Goal: Information Seeking & Learning: Learn about a topic

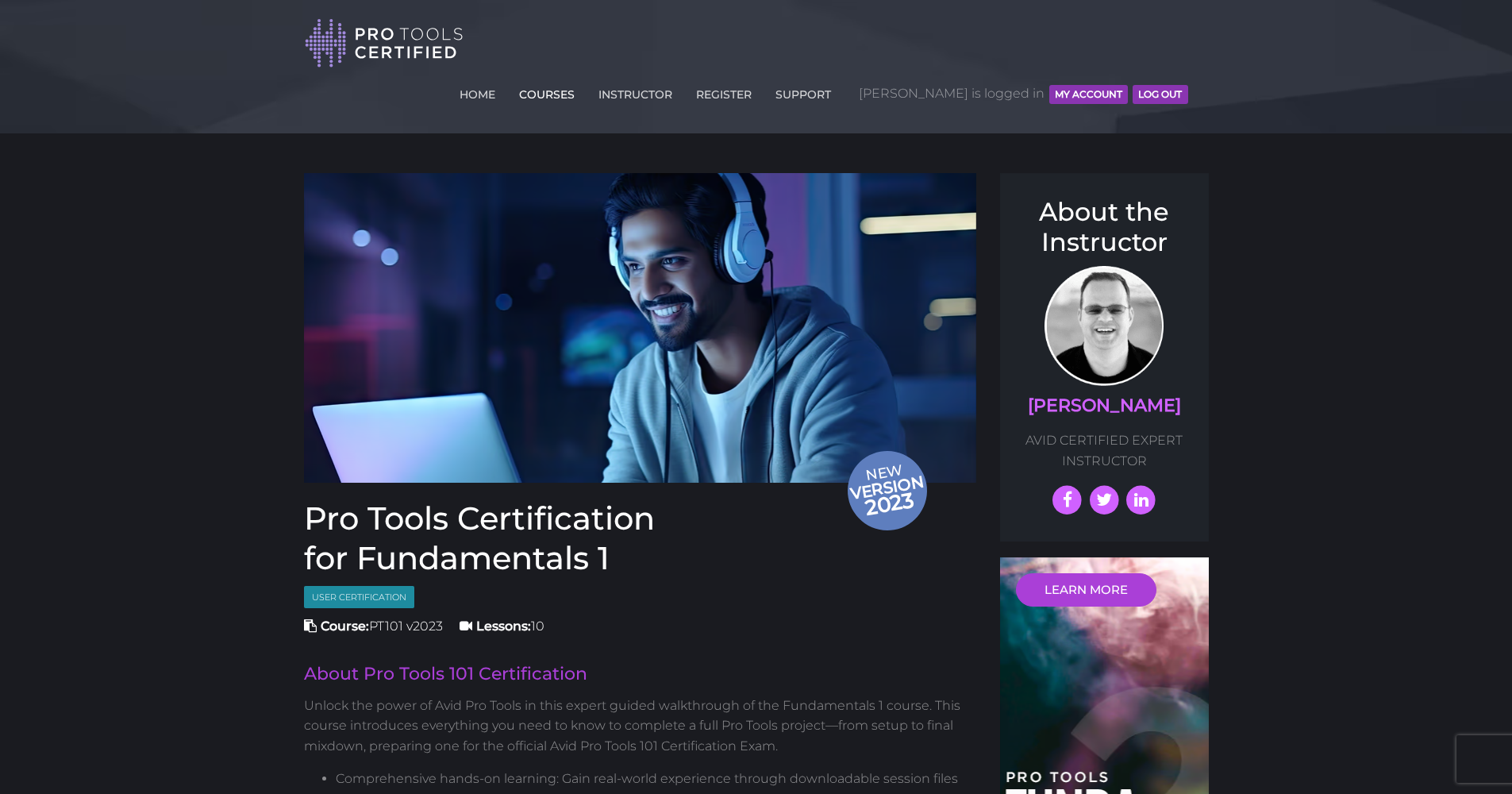
click at [578, 79] on link "COURSES" at bounding box center [546, 91] width 63 height 25
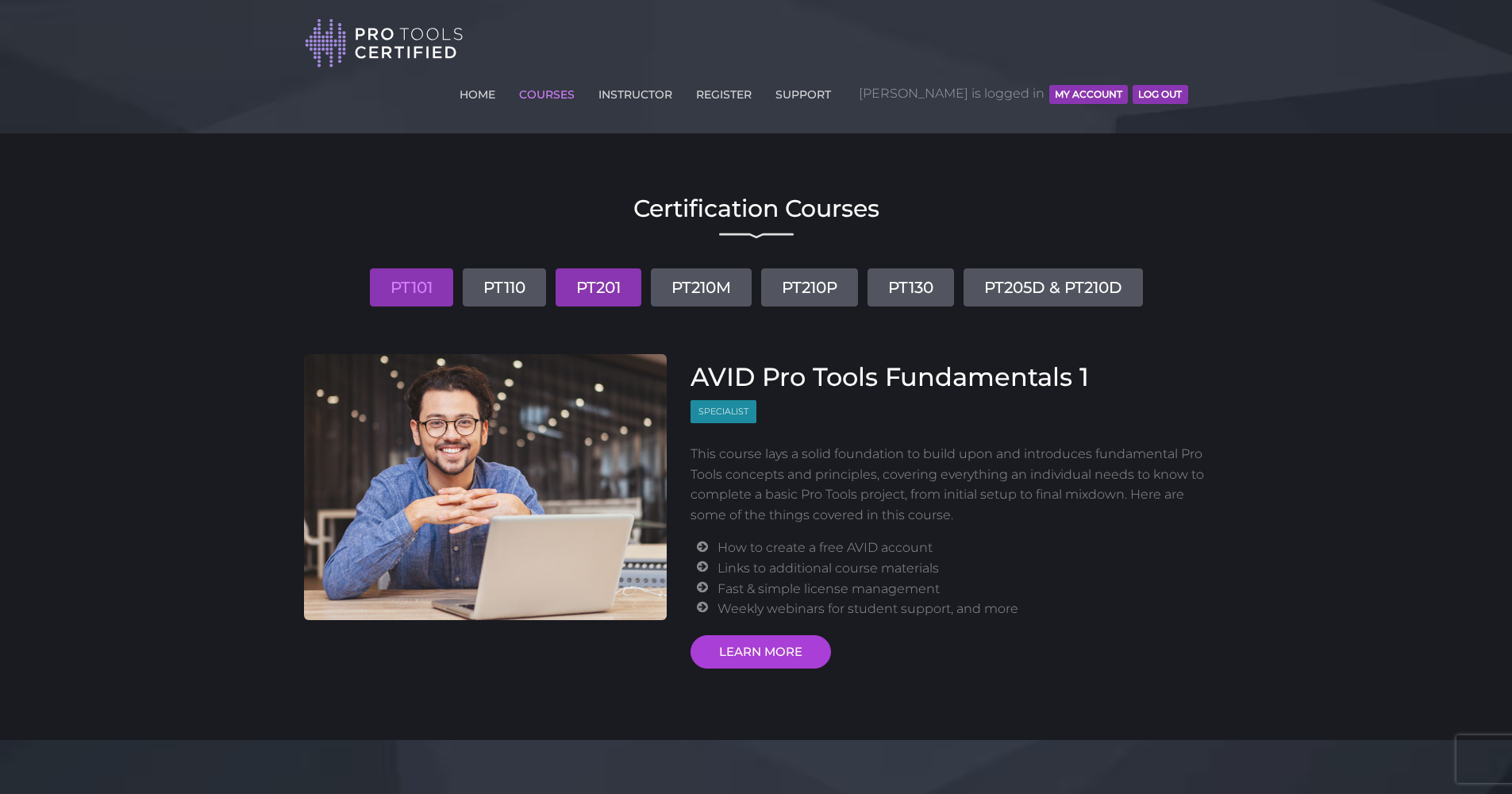
click at [615, 268] on link "PT201" at bounding box center [598, 287] width 86 height 38
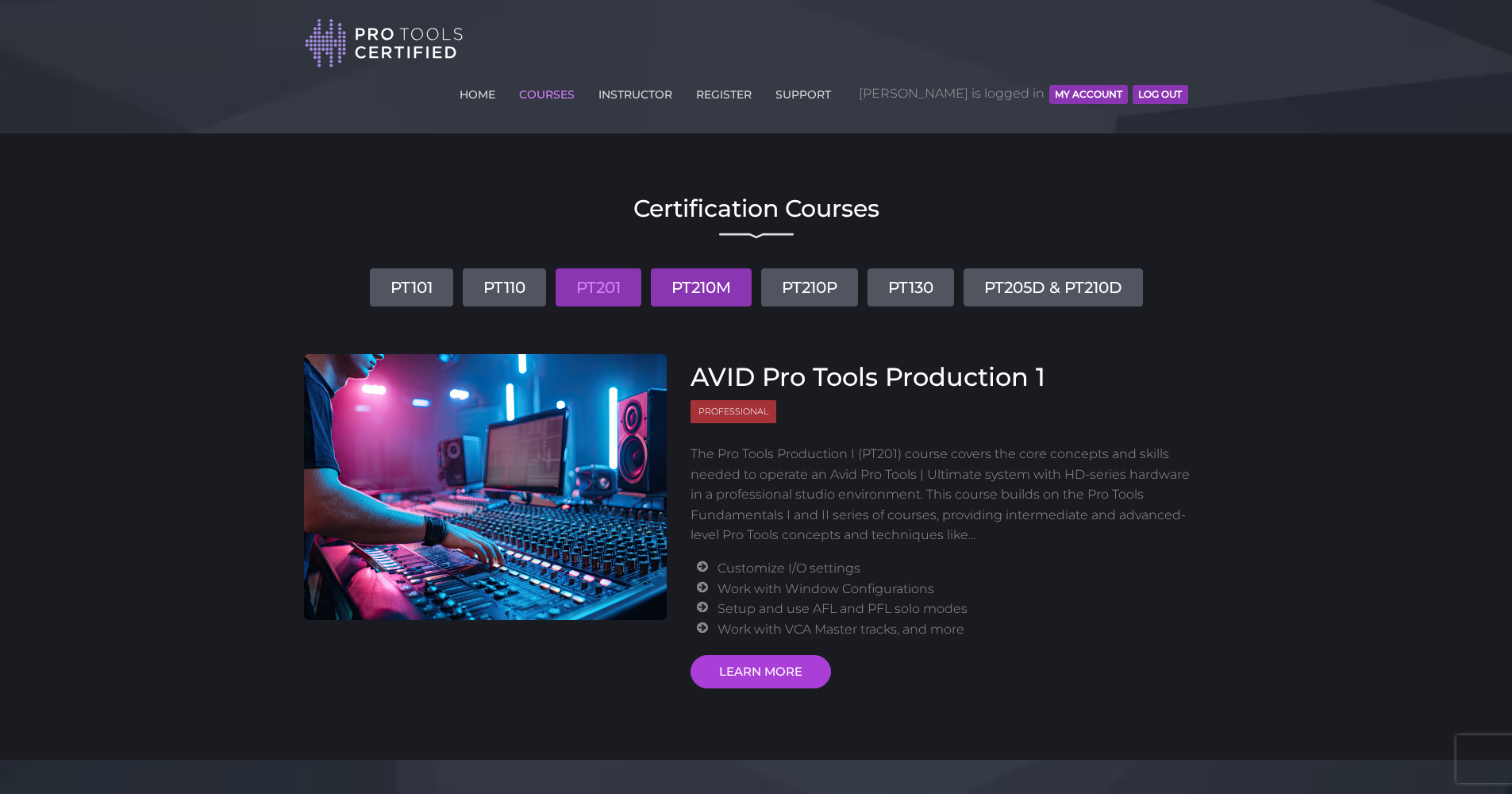
click at [701, 268] on link "PT210M" at bounding box center [701, 287] width 100 height 38
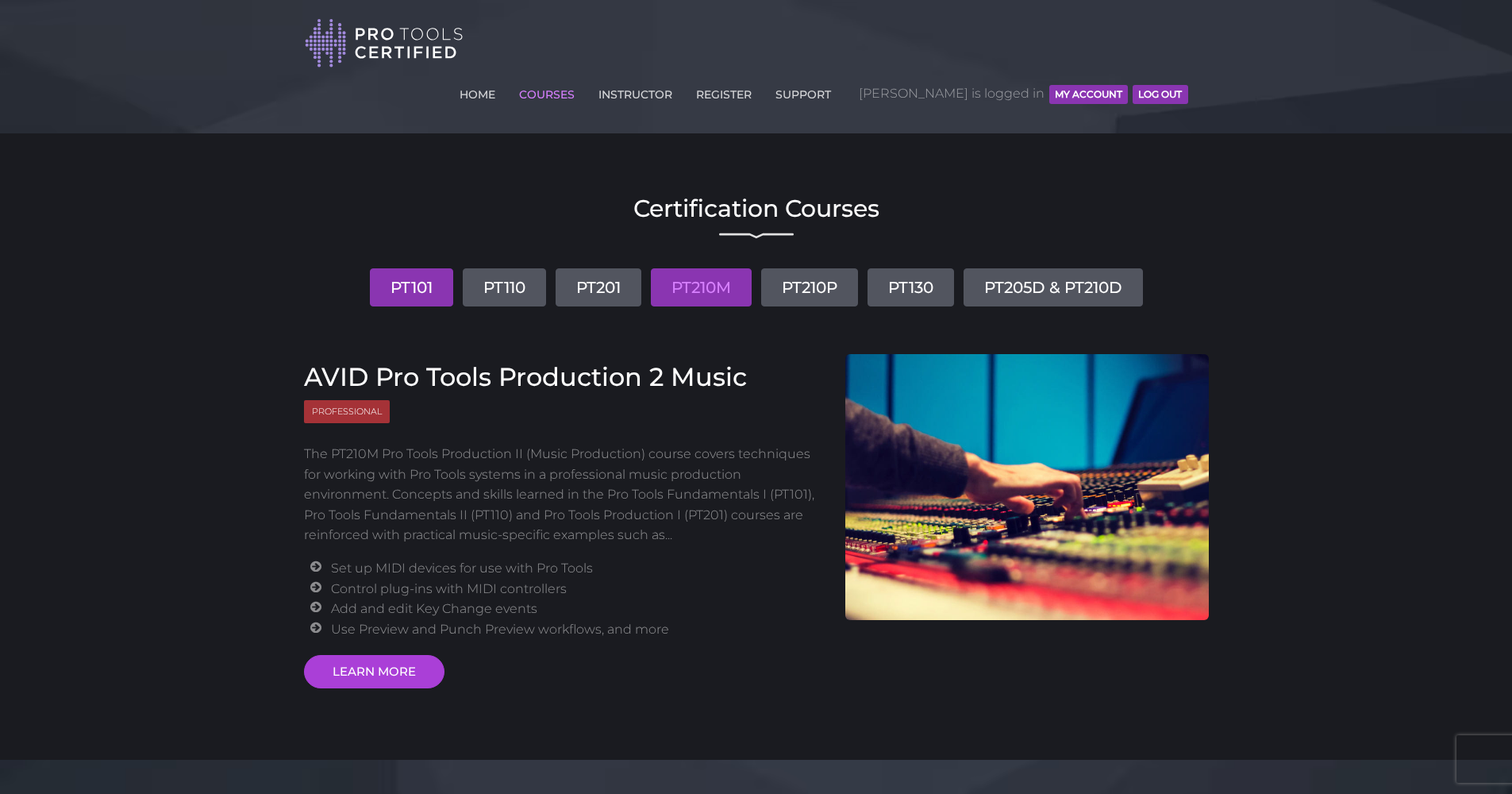
click at [403, 268] on link "PT101" at bounding box center [411, 287] width 83 height 38
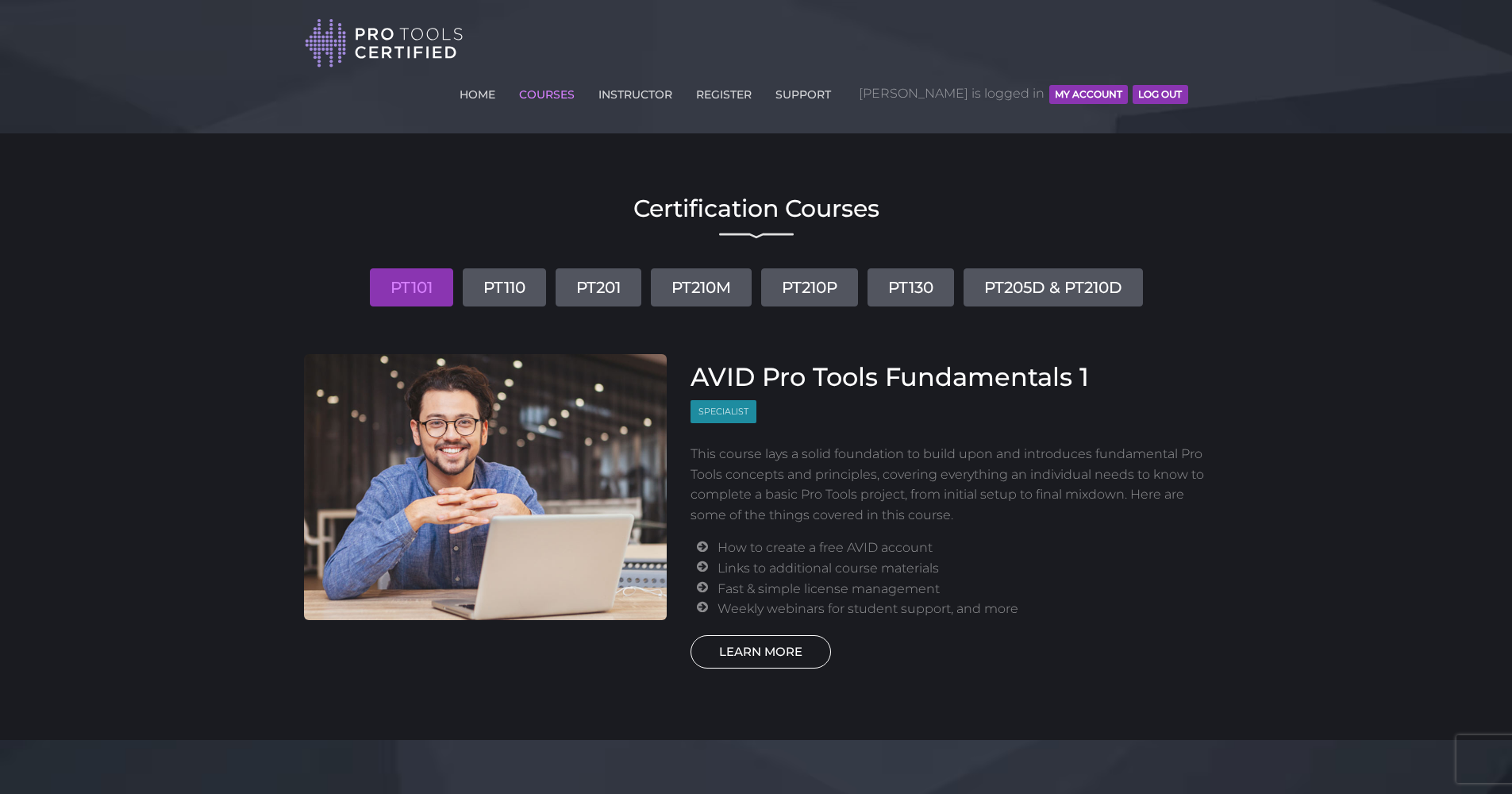
click at [791, 635] on link "LEARN MORE" at bounding box center [761, 651] width 140 height 34
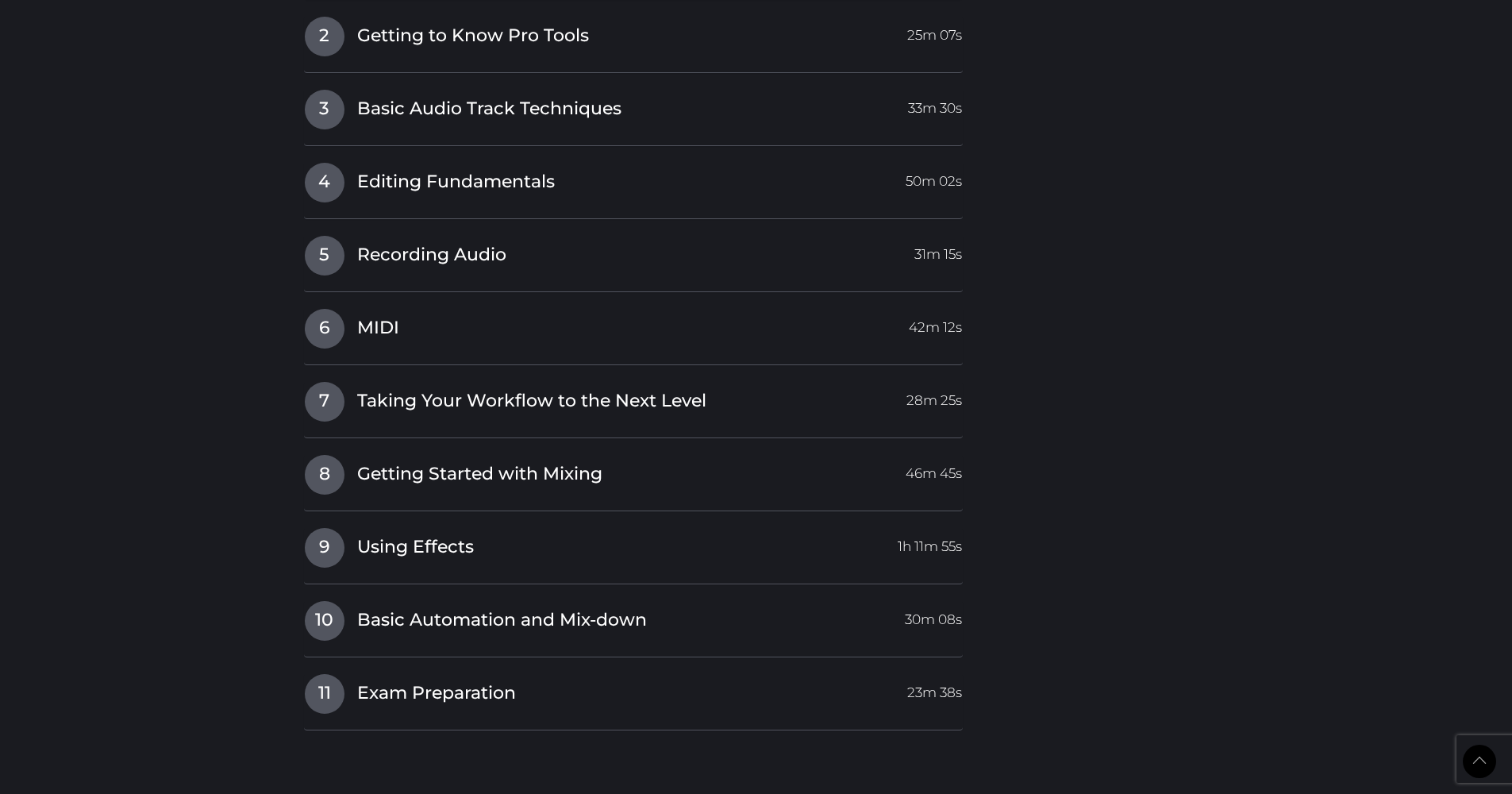
scroll to position [2510, 0]
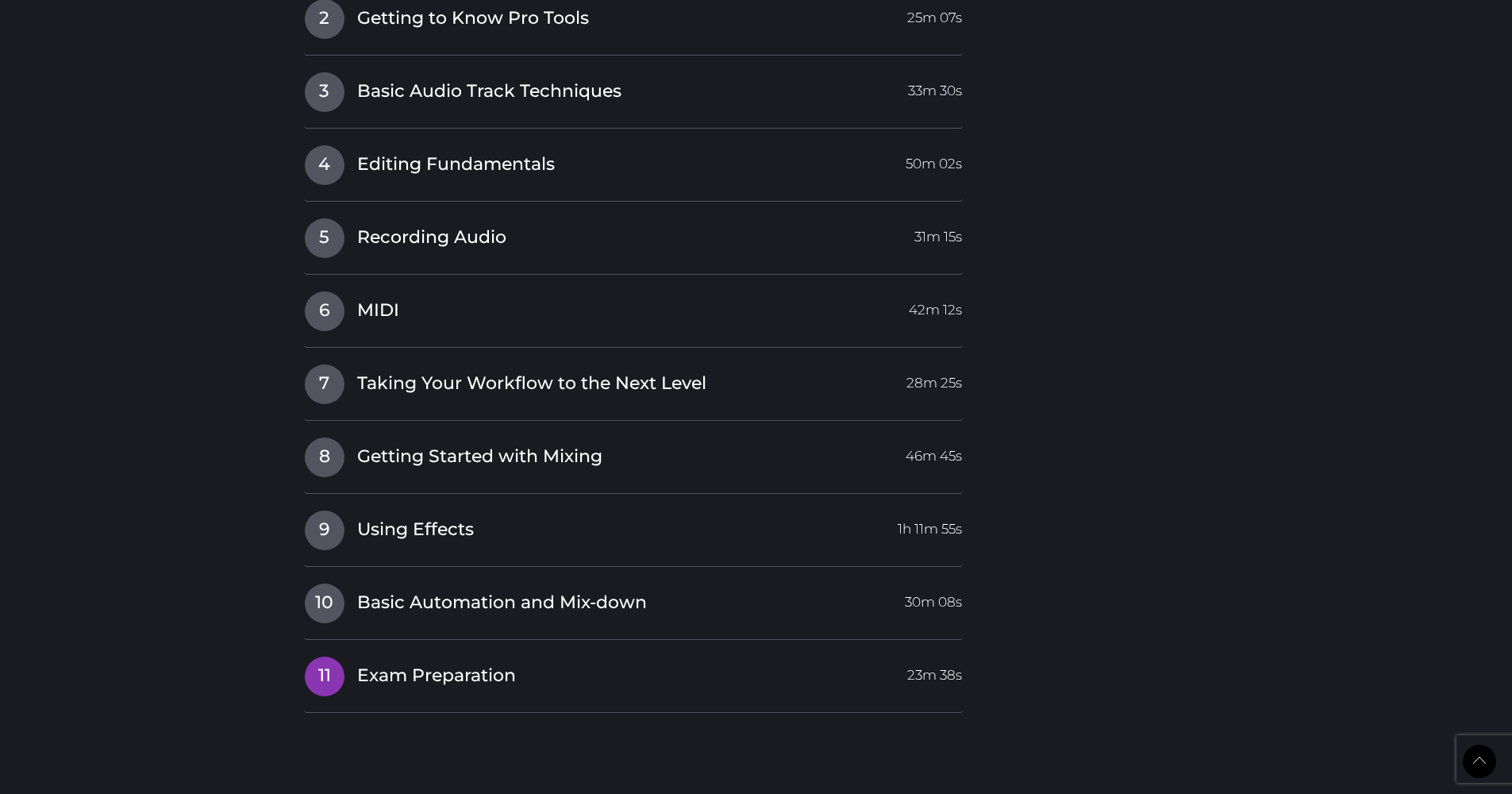
click at [361, 663] on span "Exam Preparation" at bounding box center [436, 675] width 158 height 24
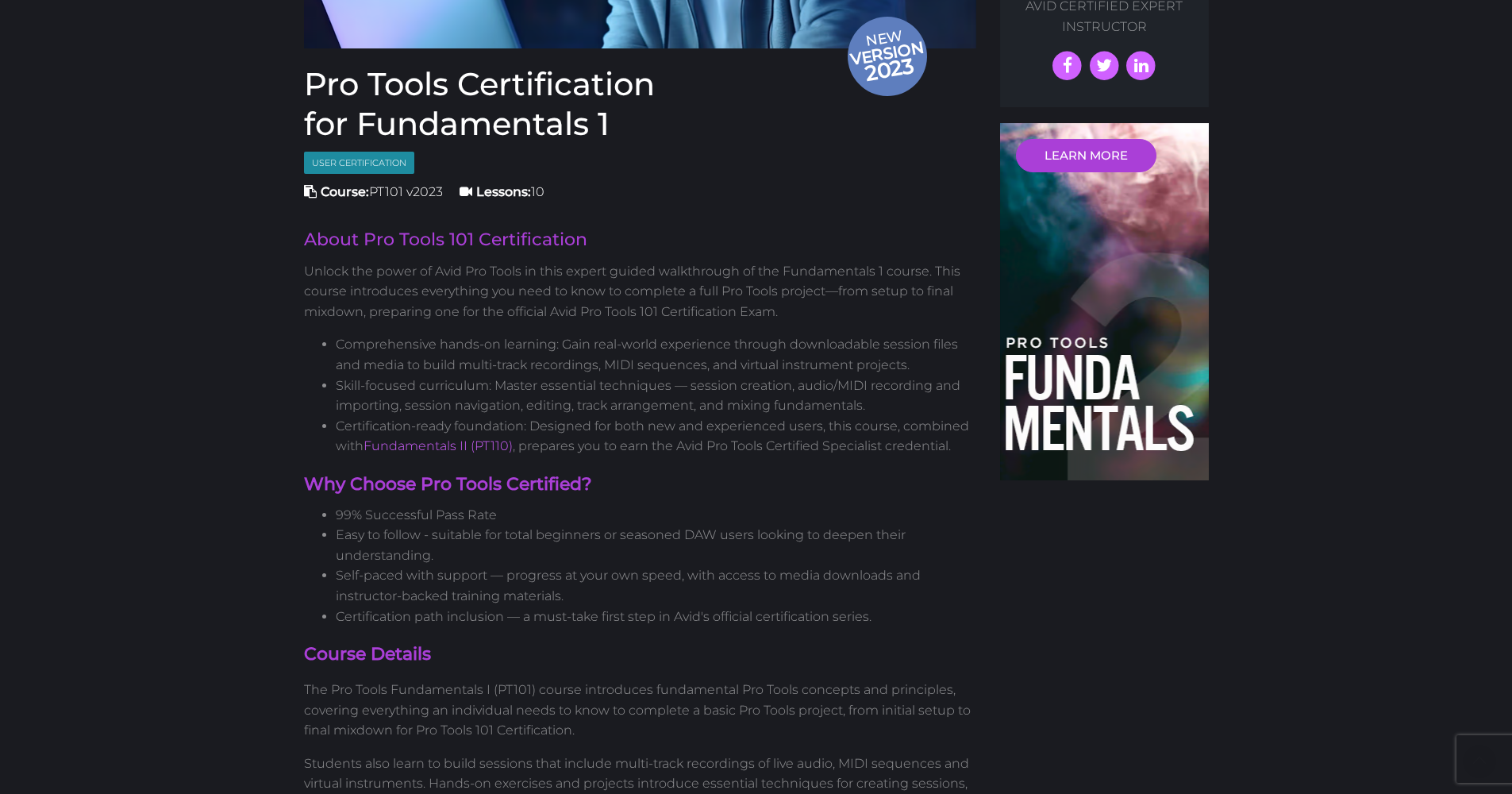
scroll to position [0, 0]
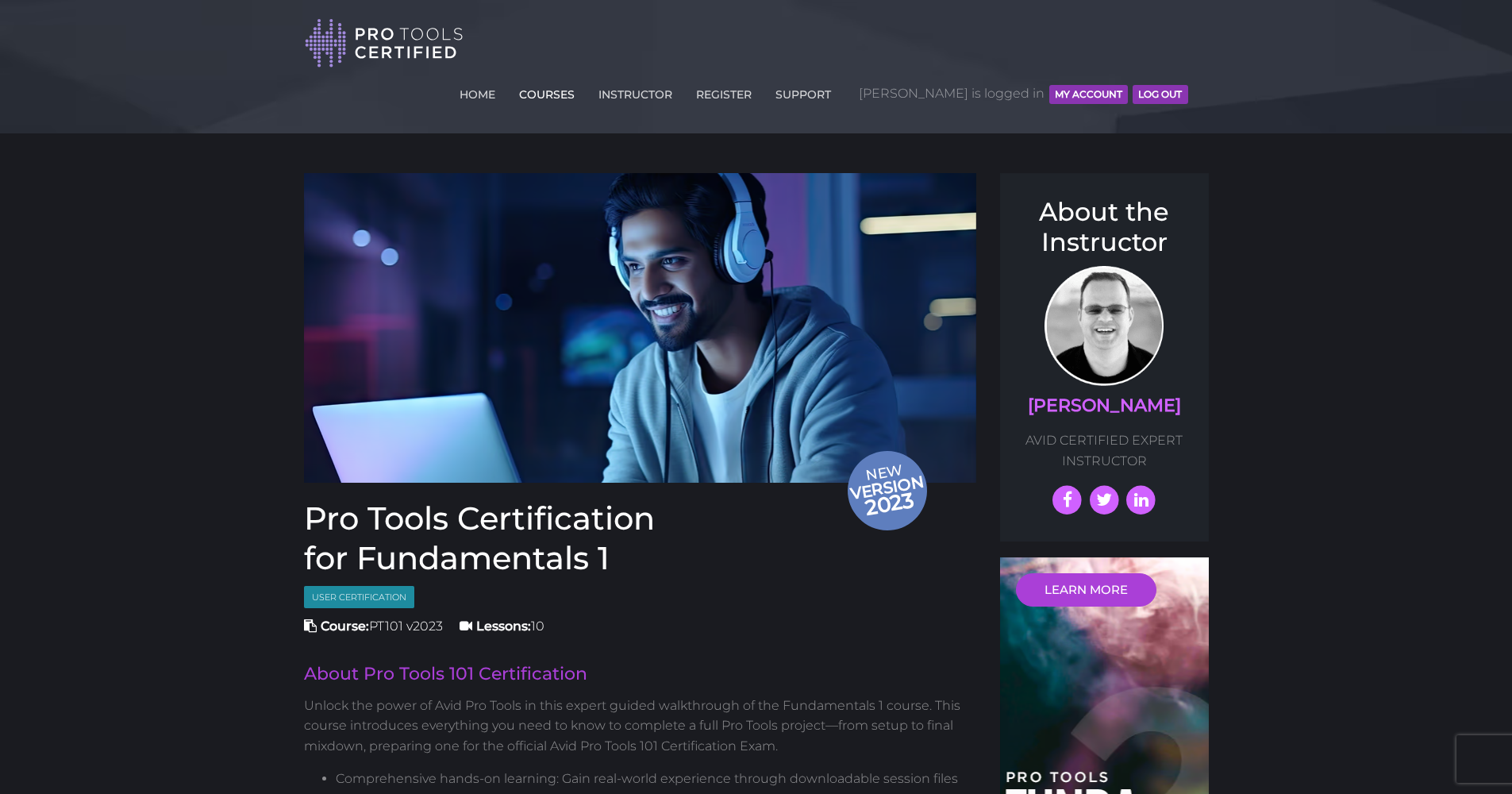
click at [578, 79] on link "COURSES" at bounding box center [546, 91] width 63 height 25
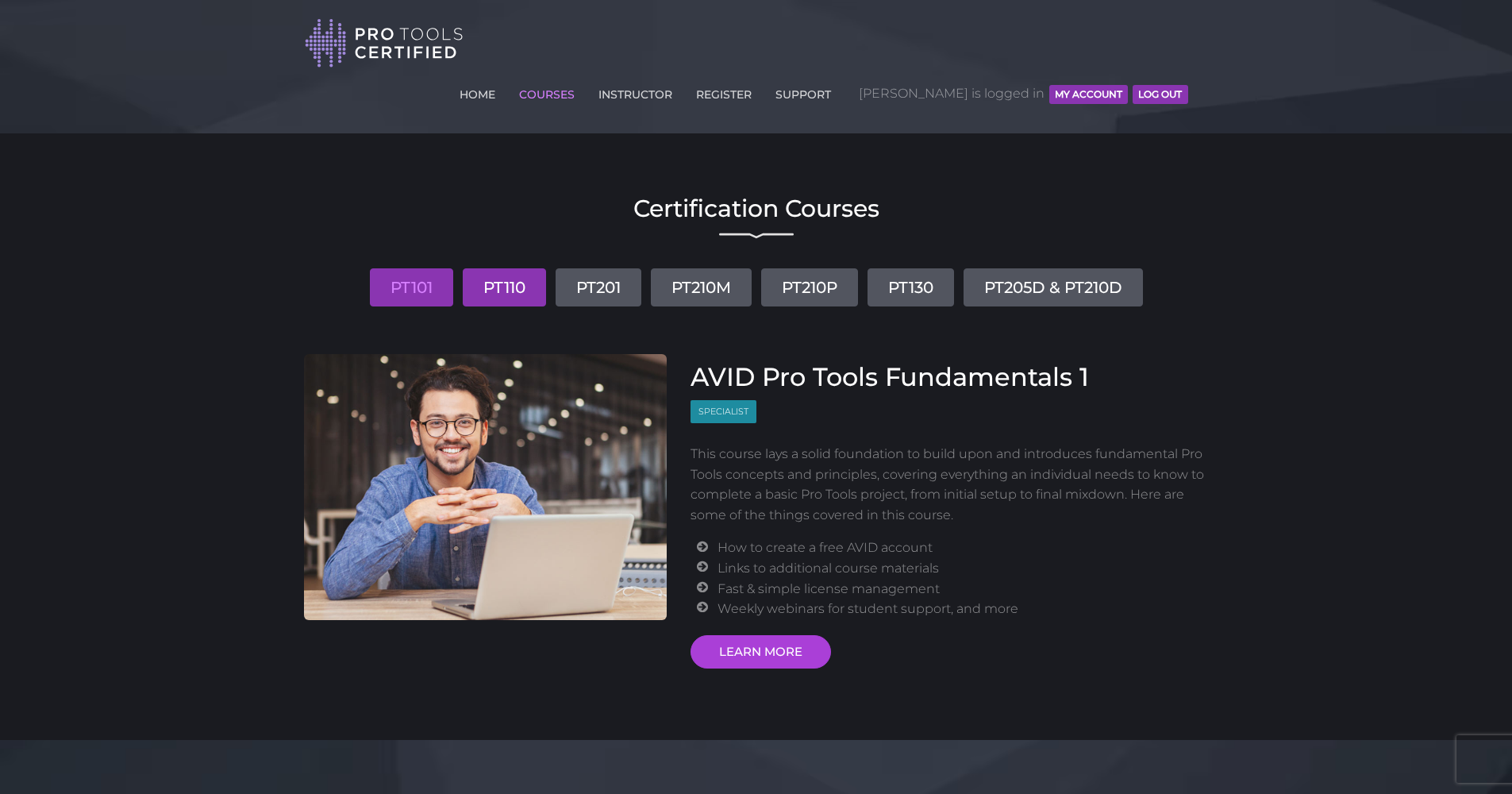
click at [527, 268] on link "PT110" at bounding box center [504, 287] width 83 height 38
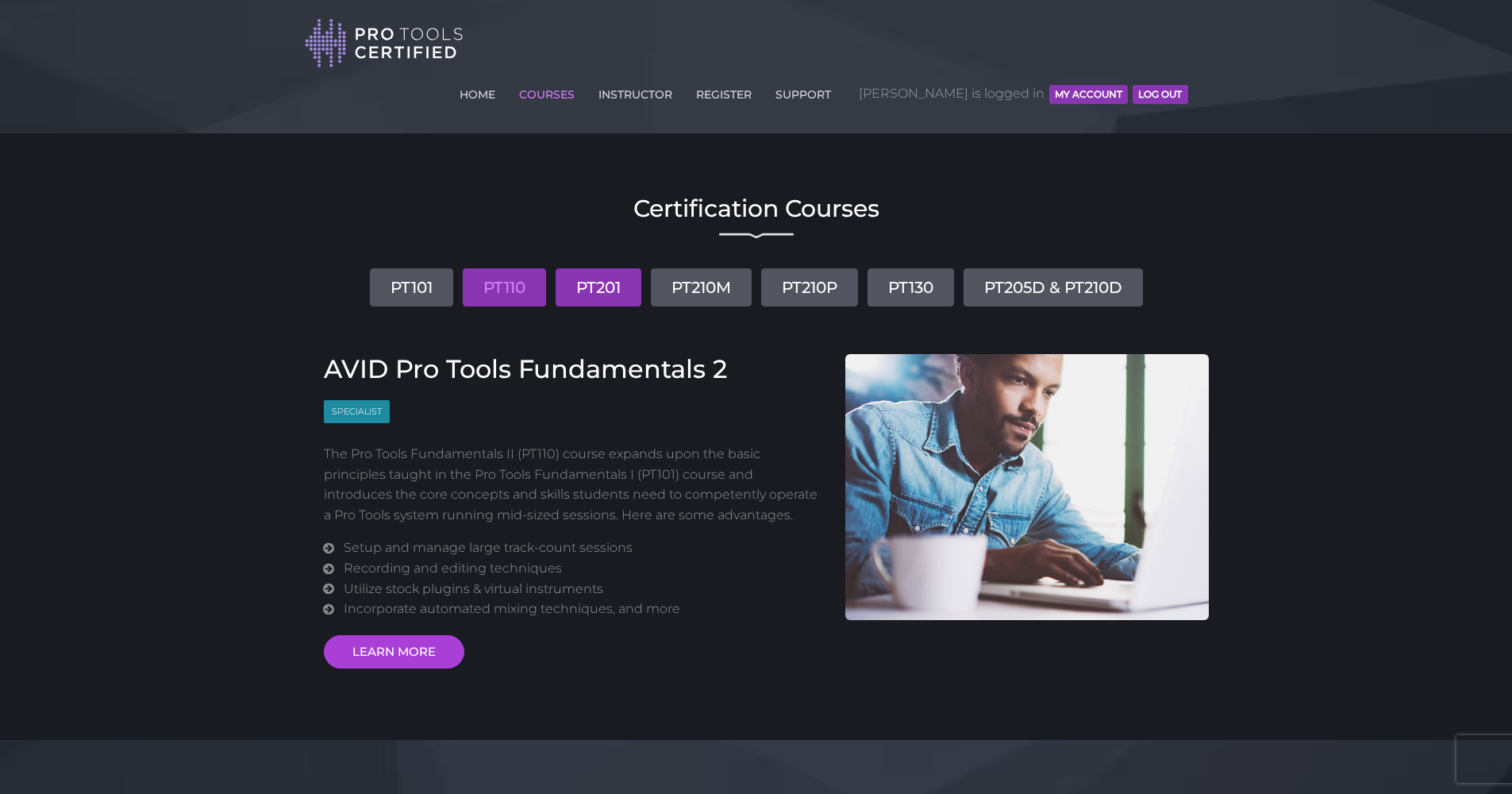
click at [594, 268] on link "PT201" at bounding box center [598, 287] width 86 height 38
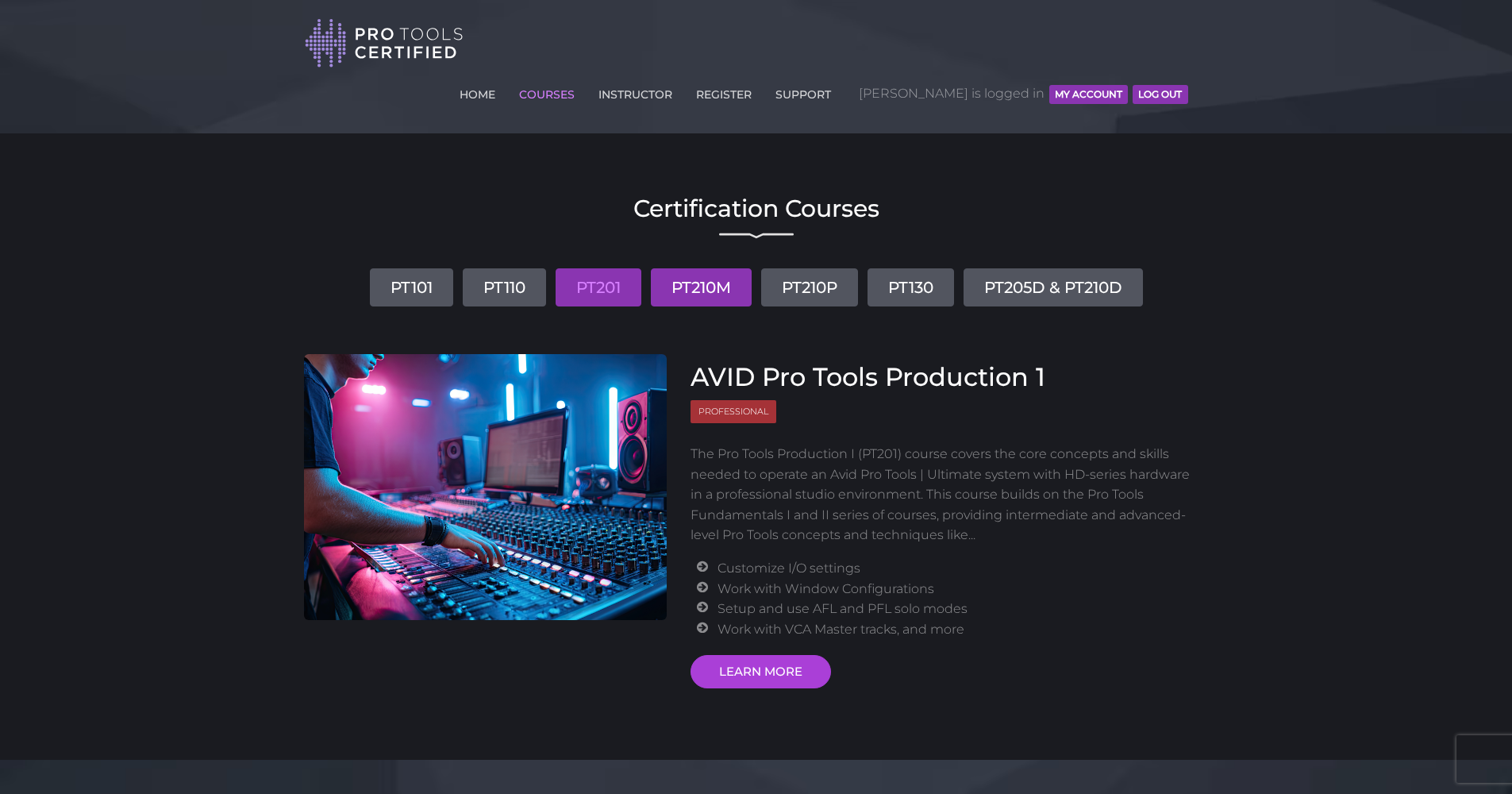
click at [682, 268] on link "PT210M" at bounding box center [701, 287] width 100 height 38
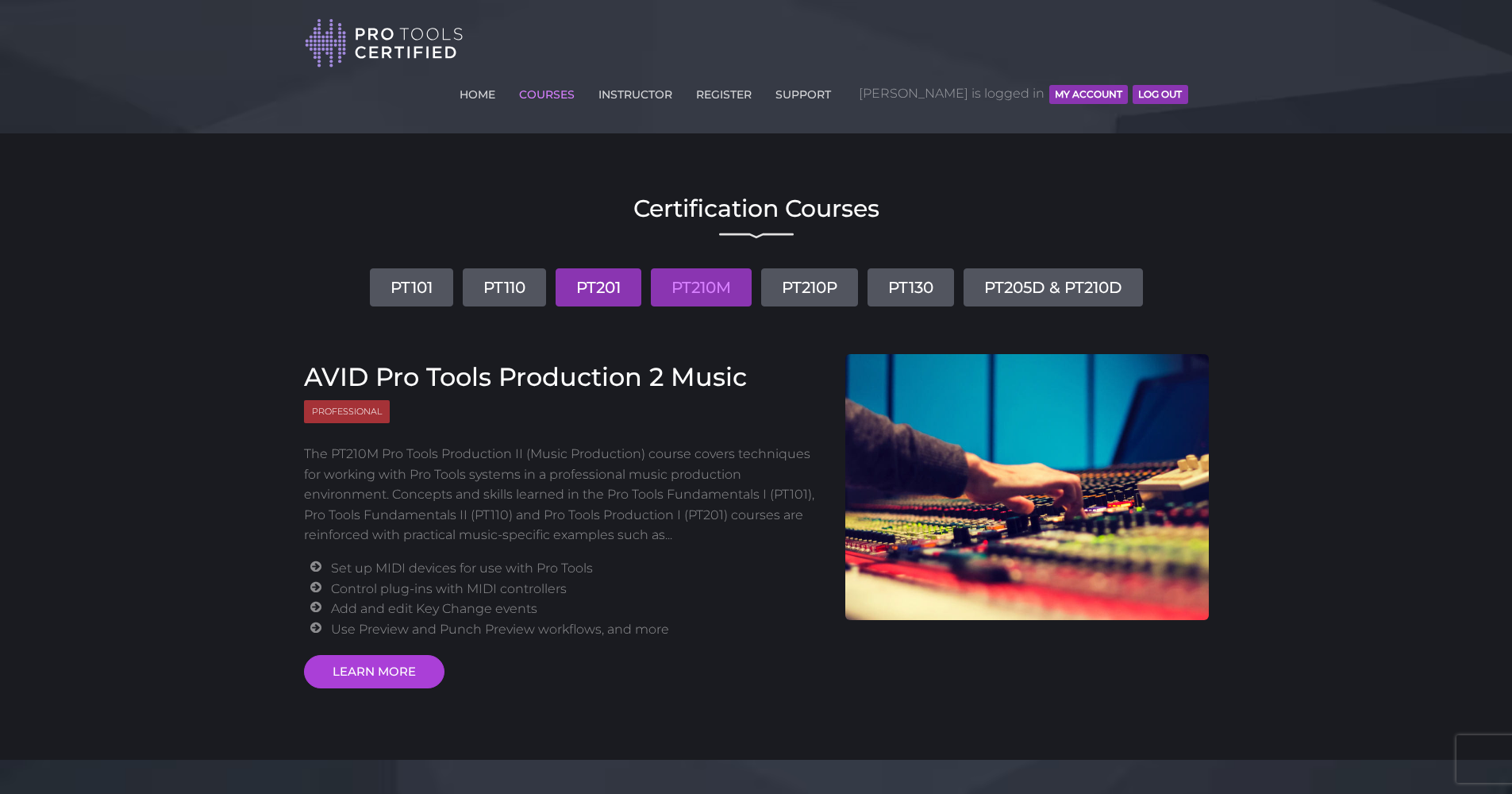
click at [610, 268] on link "PT201" at bounding box center [598, 287] width 86 height 38
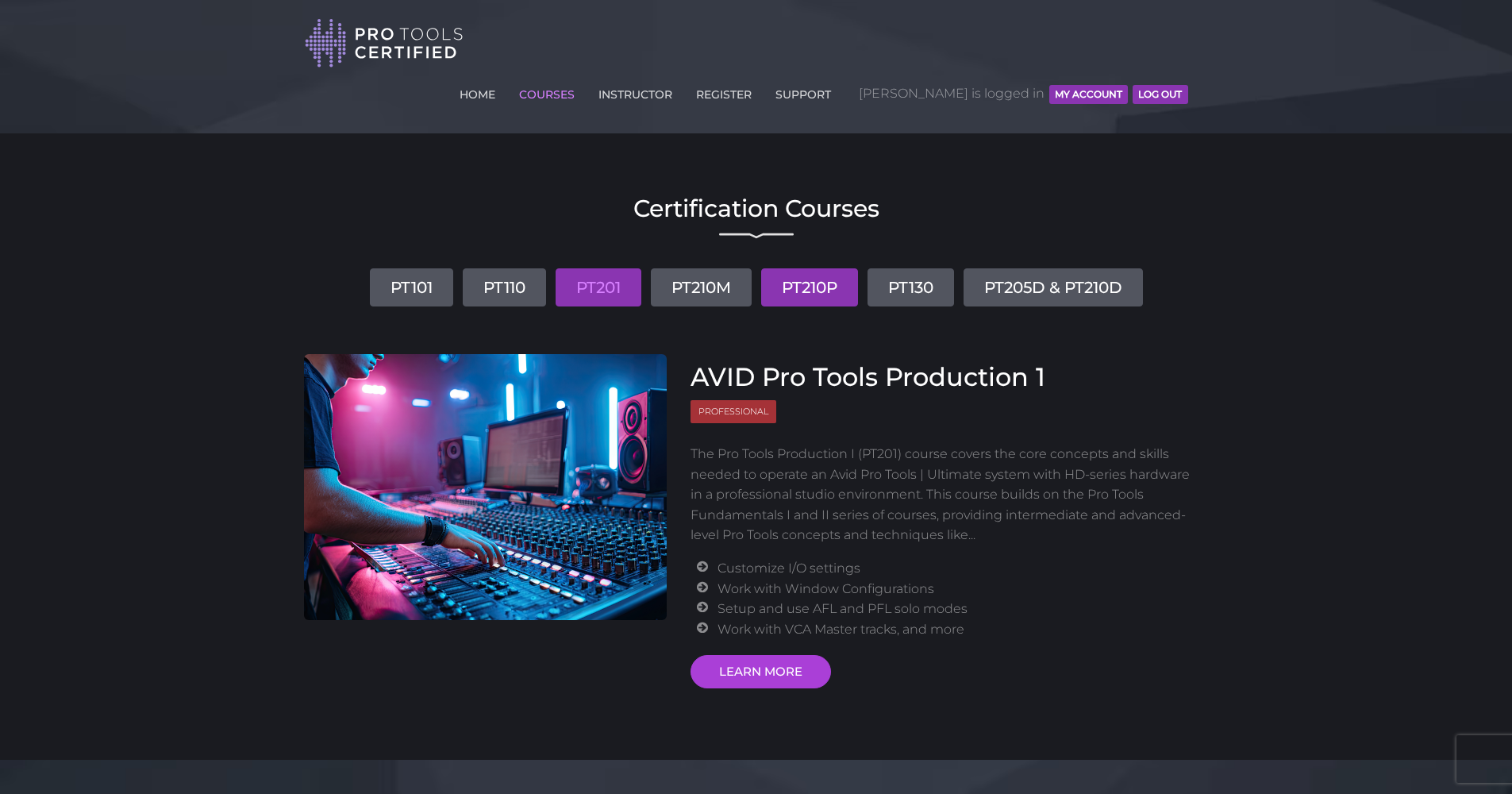
click at [817, 268] on link "PT210P" at bounding box center [810, 287] width 97 height 38
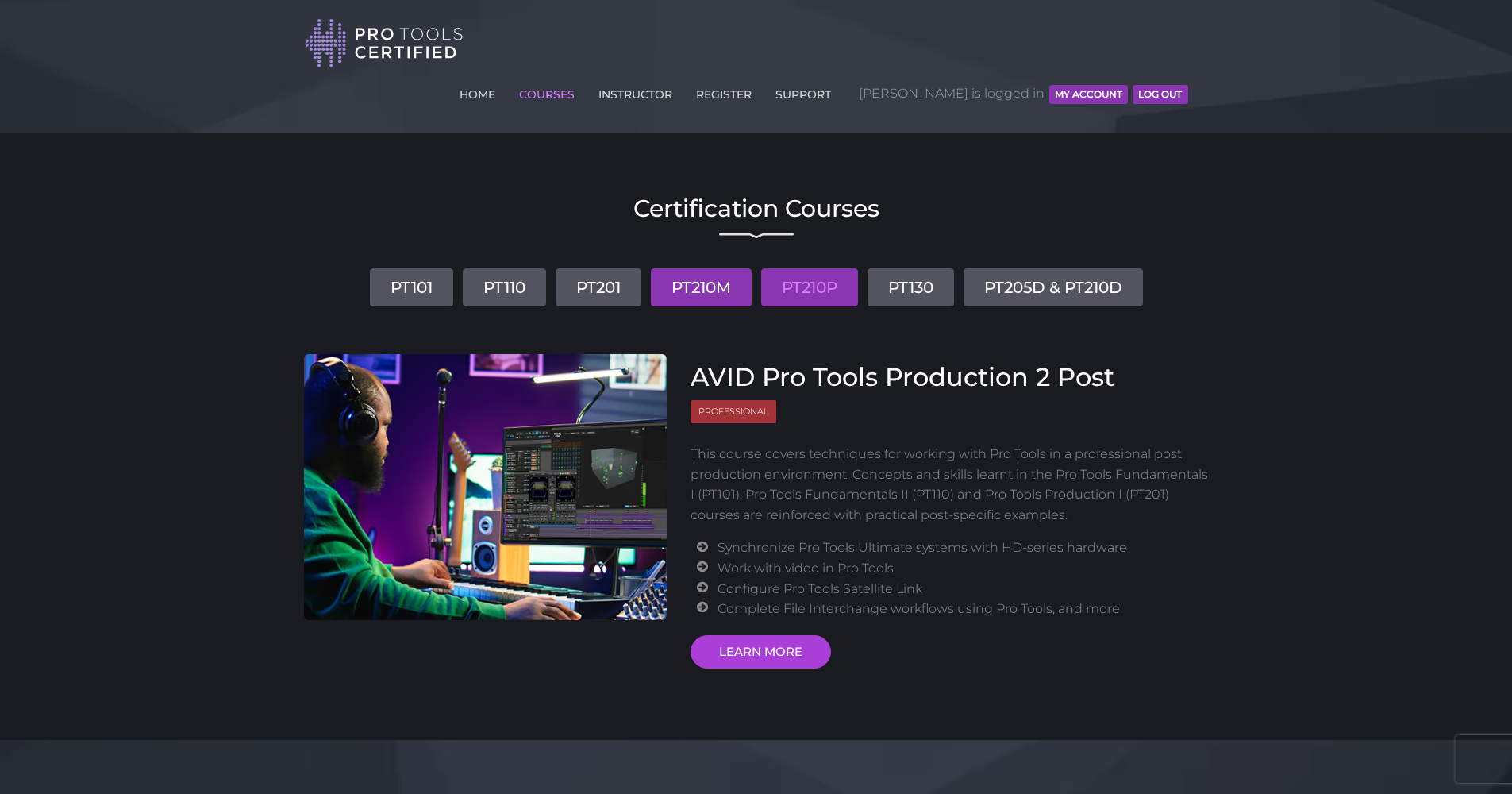
click at [699, 268] on link "PT210M" at bounding box center [701, 287] width 100 height 38
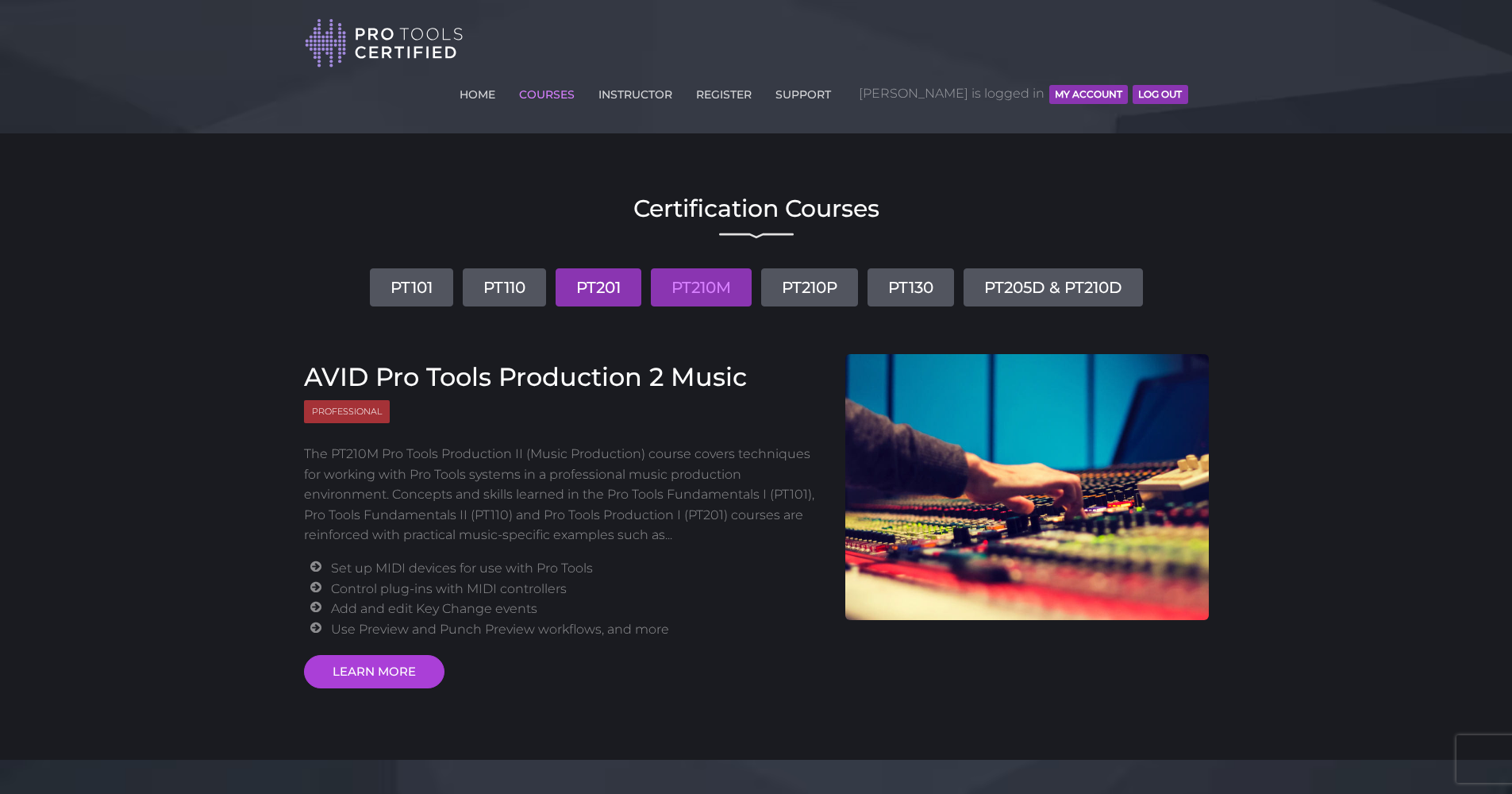
click at [603, 268] on link "PT201" at bounding box center [598, 287] width 86 height 38
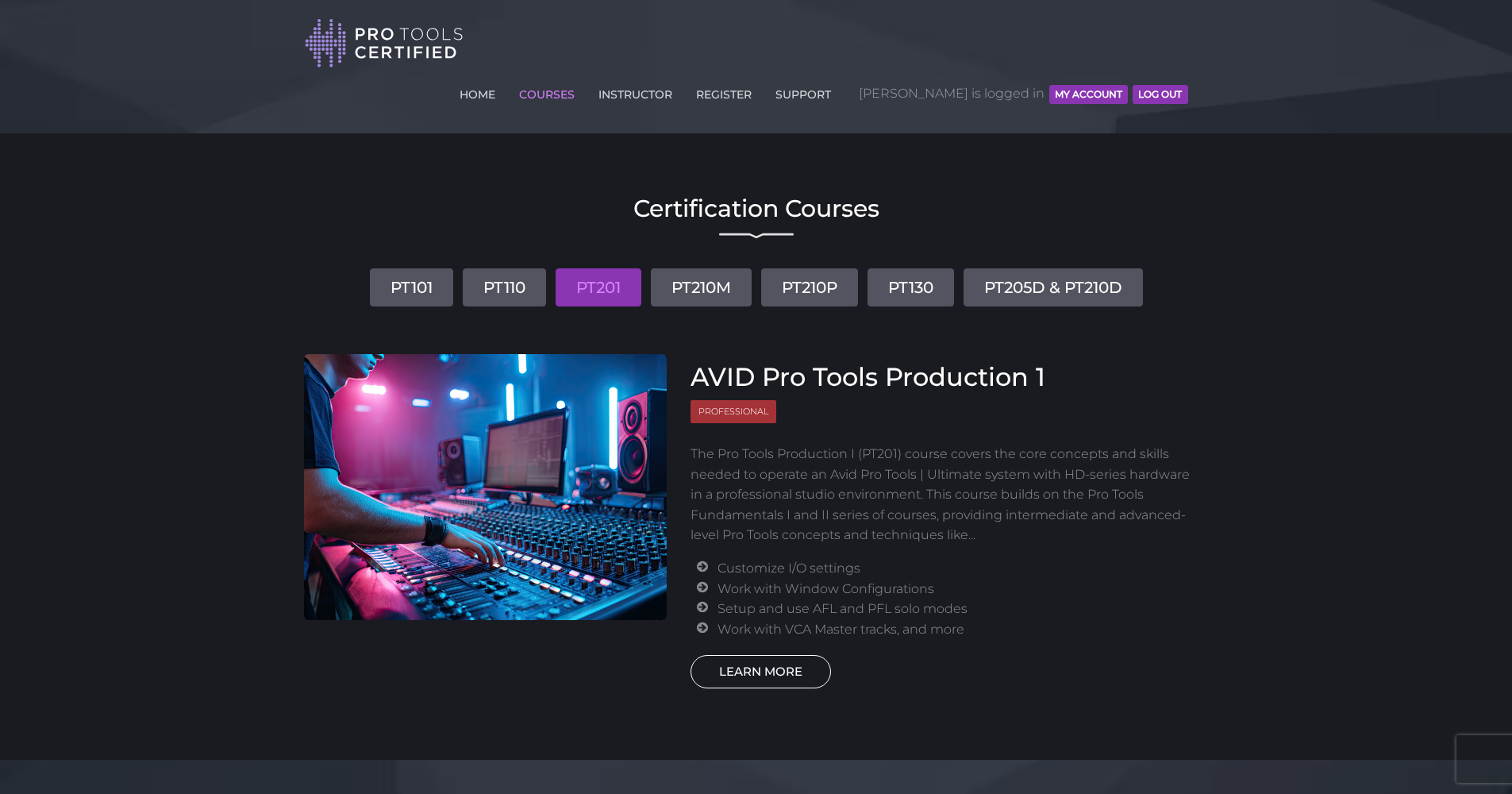
click at [790, 655] on link "LEARN MORE" at bounding box center [761, 671] width 140 height 34
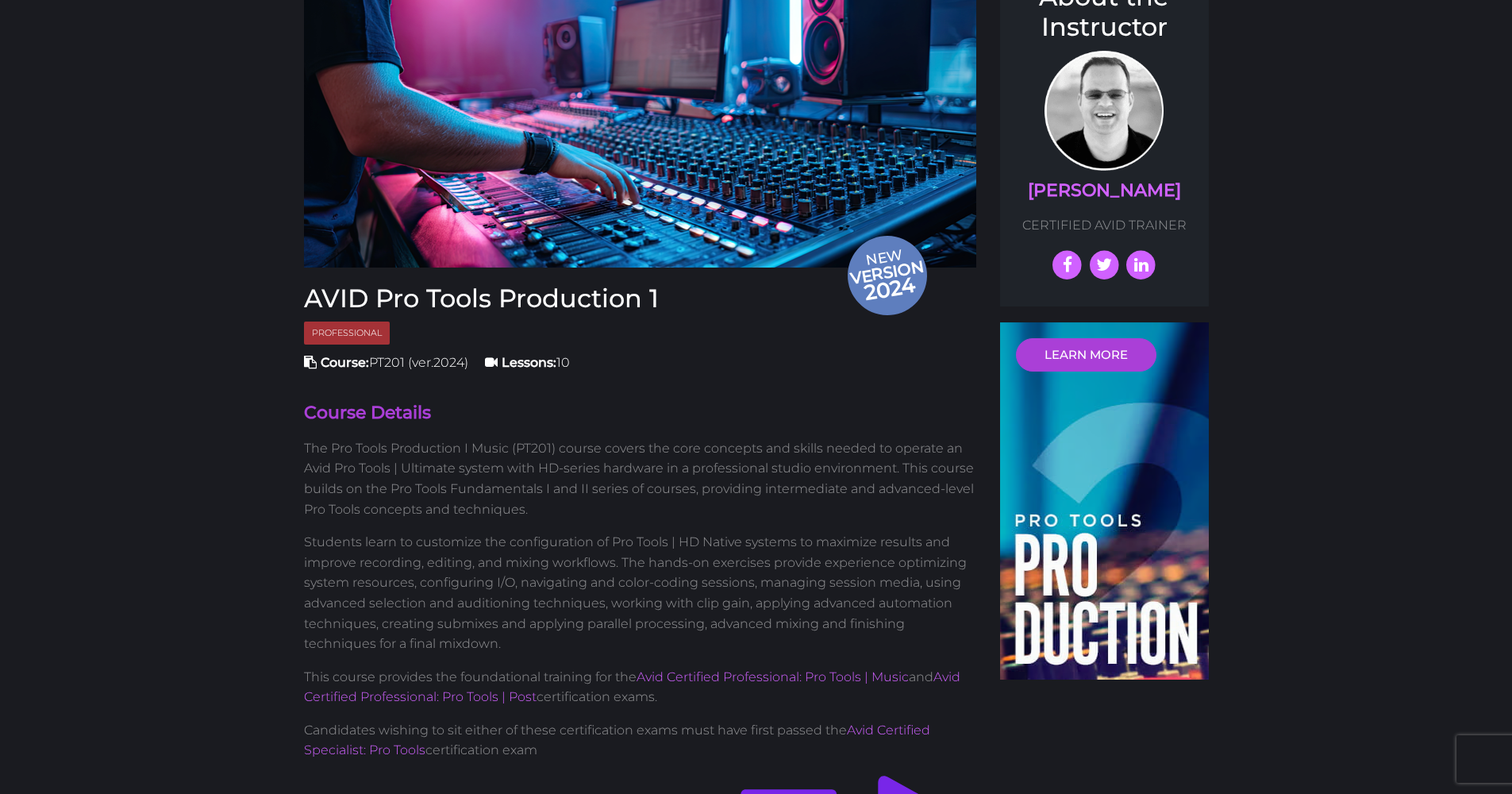
scroll to position [268, 0]
